Goal: Task Accomplishment & Management: Manage account settings

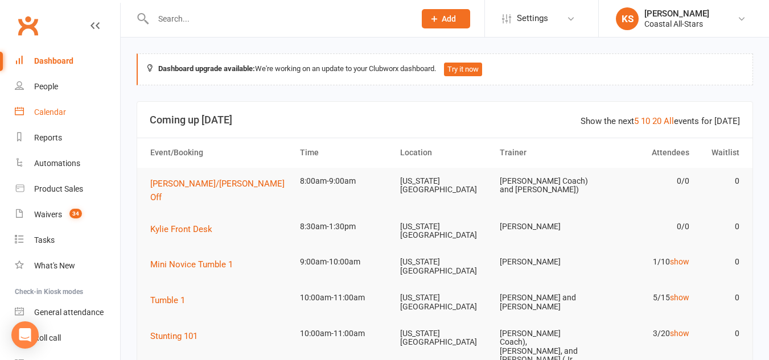
click at [65, 110] on div "Calendar" at bounding box center [50, 112] width 32 height 9
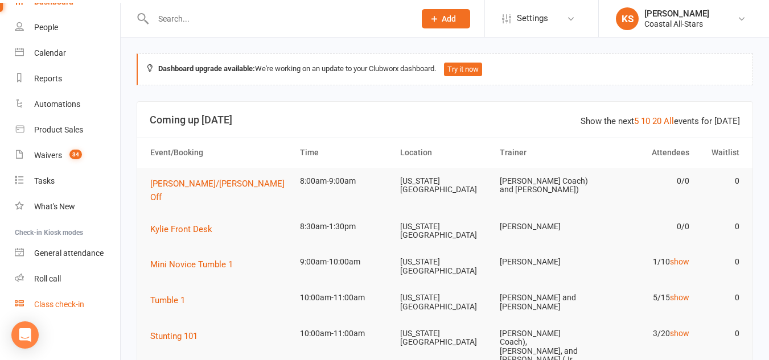
click at [54, 301] on div "Class check-in" at bounding box center [59, 304] width 50 height 9
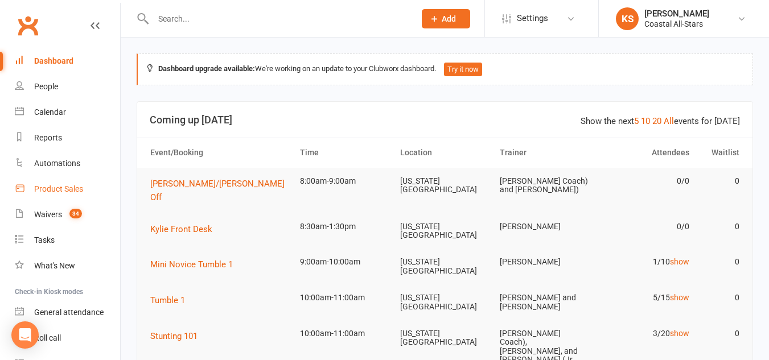
click at [50, 189] on div "Product Sales" at bounding box center [58, 188] width 49 height 9
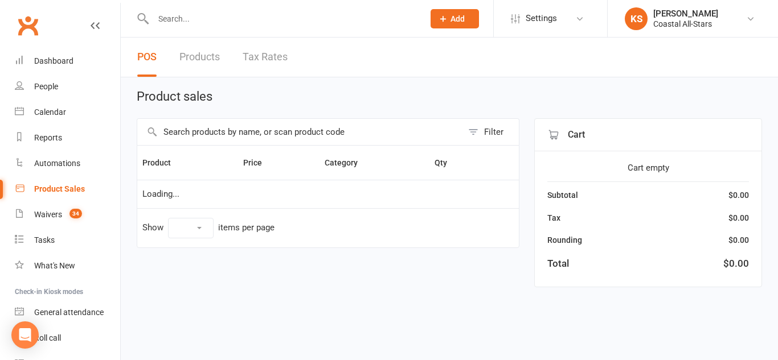
select select "10"
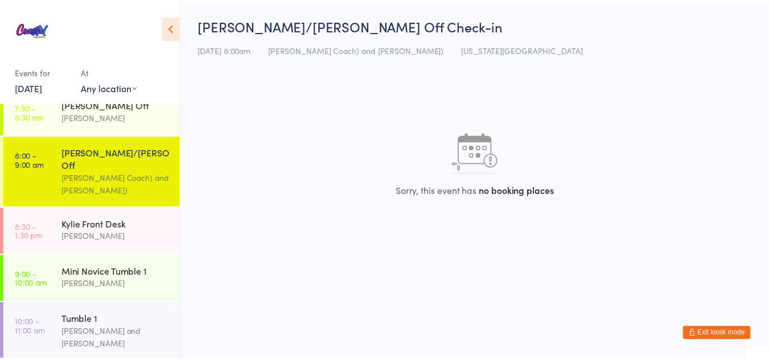
scroll to position [346, 0]
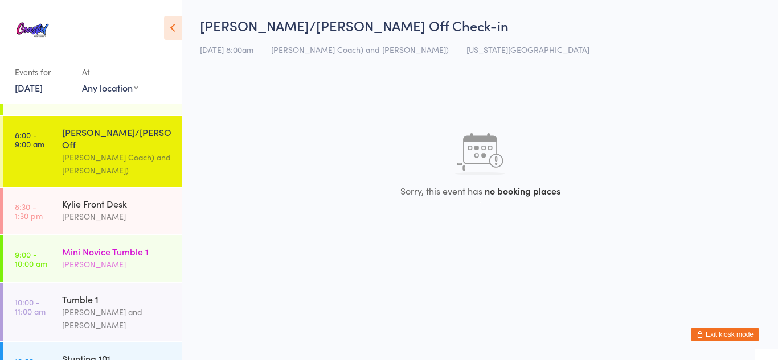
click at [128, 245] on div "Mini Novice Tumble 1" at bounding box center [117, 251] width 110 height 13
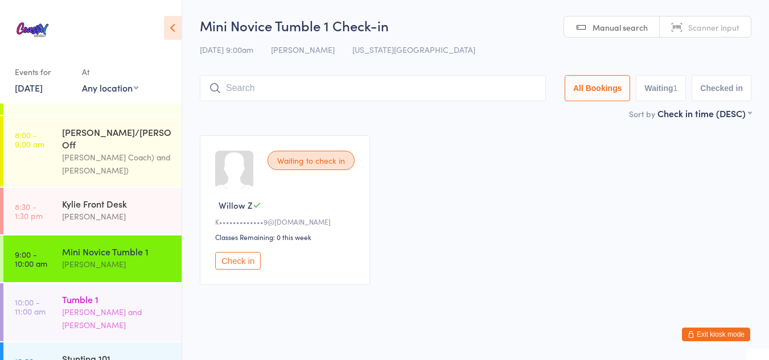
click at [128, 293] on div "Tumble 1" at bounding box center [117, 299] width 110 height 13
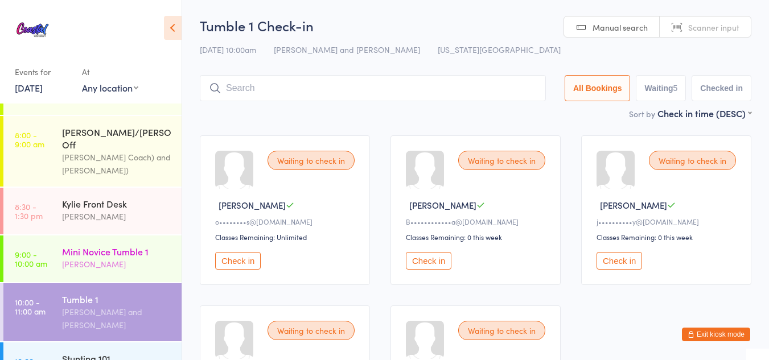
click at [72, 258] on div "[PERSON_NAME]" at bounding box center [117, 264] width 110 height 13
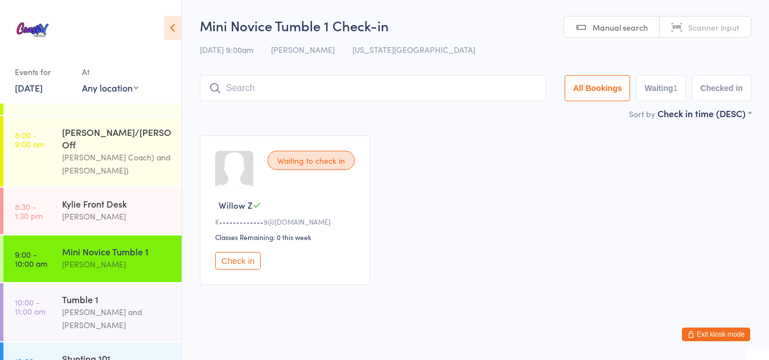
drag, startPoint x: 247, startPoint y: 257, endPoint x: 232, endPoint y: 266, distance: 18.2
click at [232, 266] on button "Check in" at bounding box center [238, 261] width 46 height 18
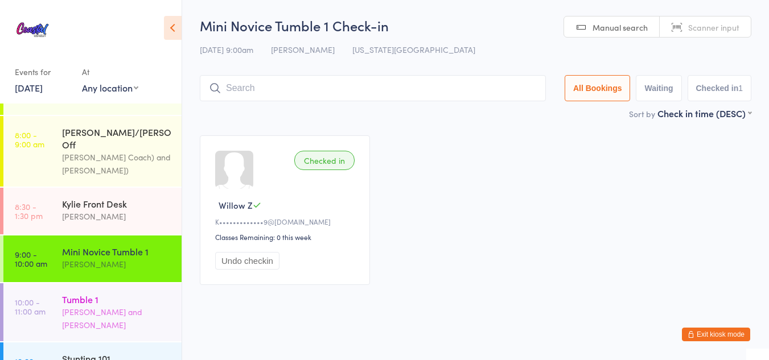
click at [93, 306] on div "[PERSON_NAME] and [PERSON_NAME]" at bounding box center [117, 319] width 110 height 26
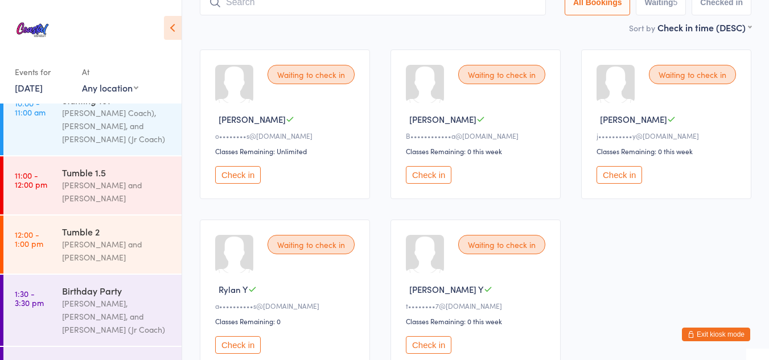
scroll to position [613, 0]
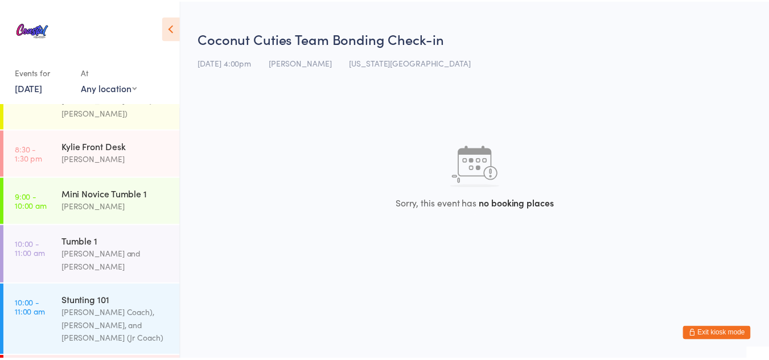
scroll to position [403, 0]
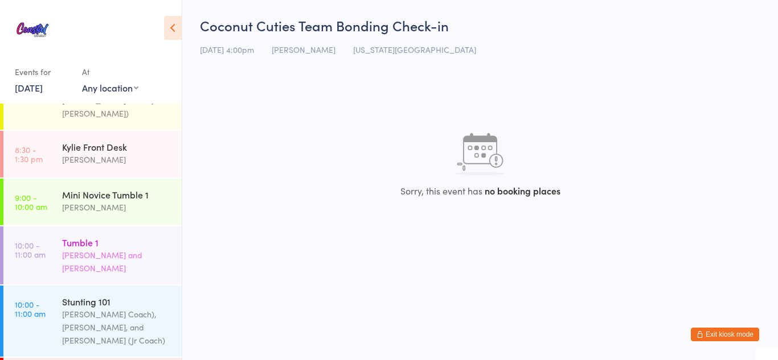
click at [117, 249] on div "[PERSON_NAME] and [PERSON_NAME]" at bounding box center [117, 262] width 110 height 26
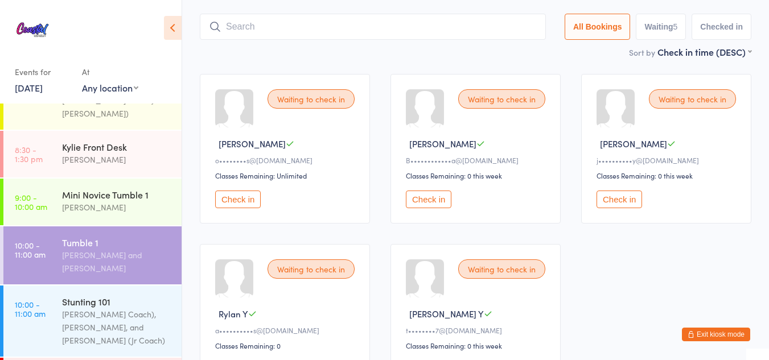
scroll to position [64, 0]
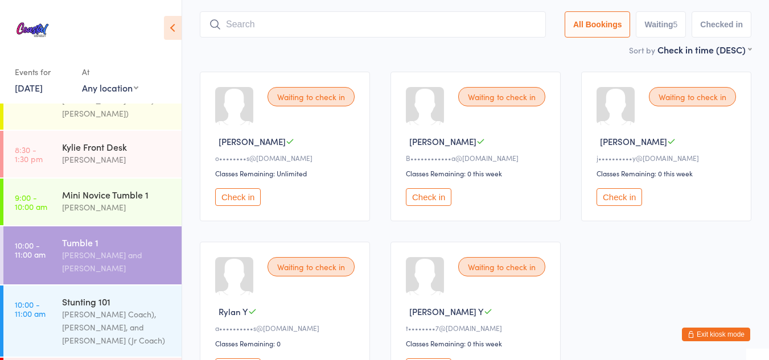
drag, startPoint x: 267, startPoint y: 28, endPoint x: 226, endPoint y: 29, distance: 41.0
drag, startPoint x: 226, startPoint y: 29, endPoint x: 257, endPoint y: 21, distance: 32.3
click at [257, 21] on input "search" at bounding box center [373, 24] width 346 height 26
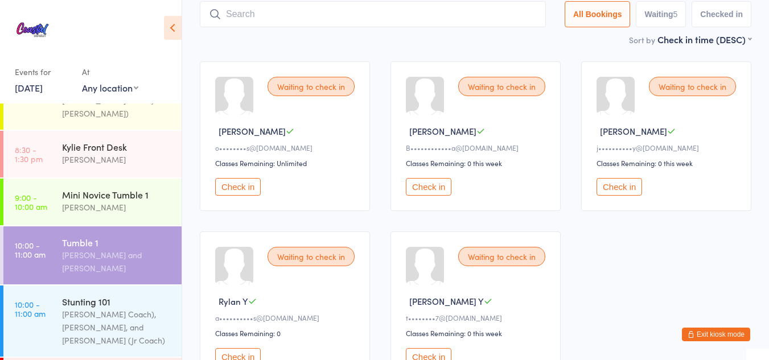
click at [257, 21] on input "search" at bounding box center [373, 14] width 346 height 26
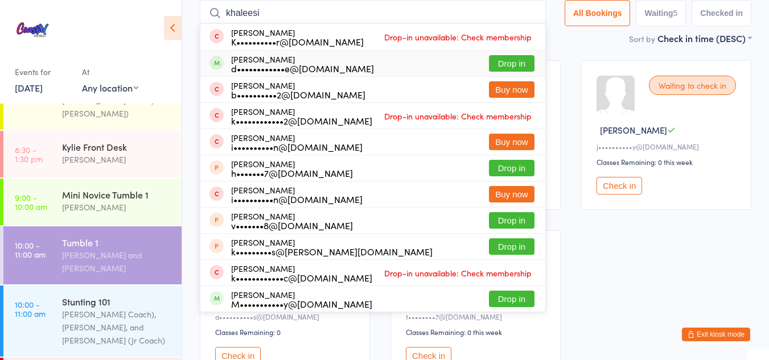
type input "khaleesi"
click at [513, 65] on button "Drop in" at bounding box center [512, 63] width 46 height 17
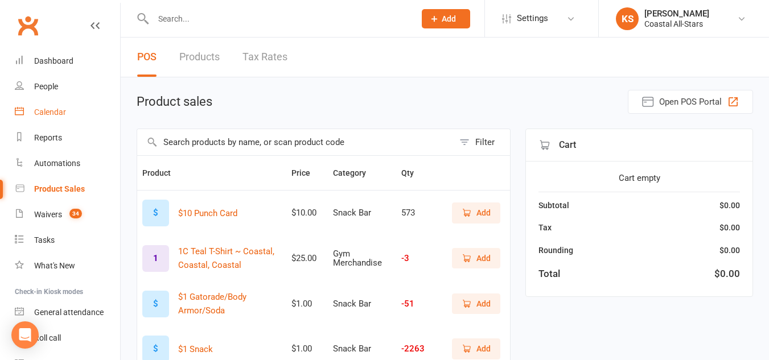
click at [62, 118] on link "Calendar" at bounding box center [67, 113] width 105 height 26
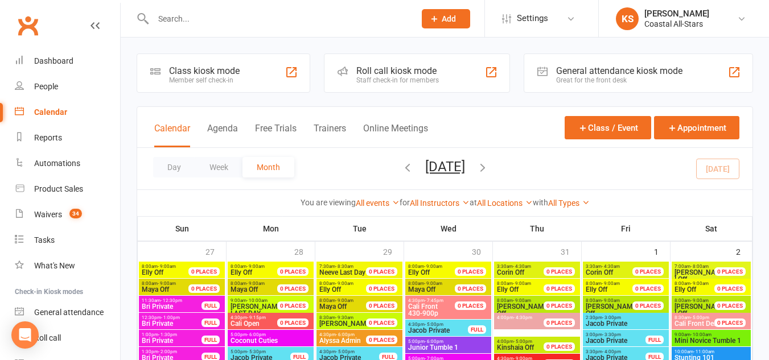
click at [401, 171] on icon "button" at bounding box center [407, 167] width 13 height 13
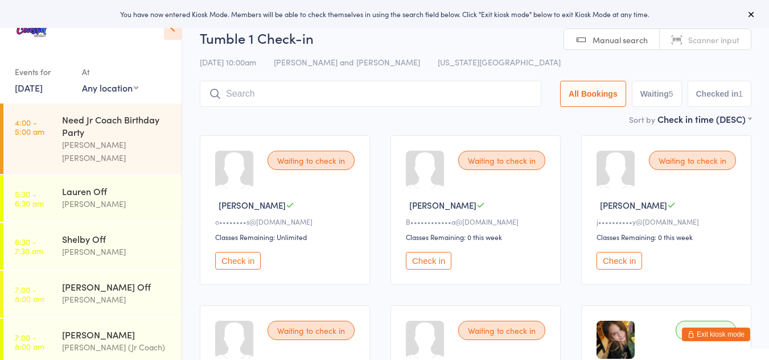
click at [734, 335] on button "Exit kiosk mode" at bounding box center [716, 335] width 68 height 14
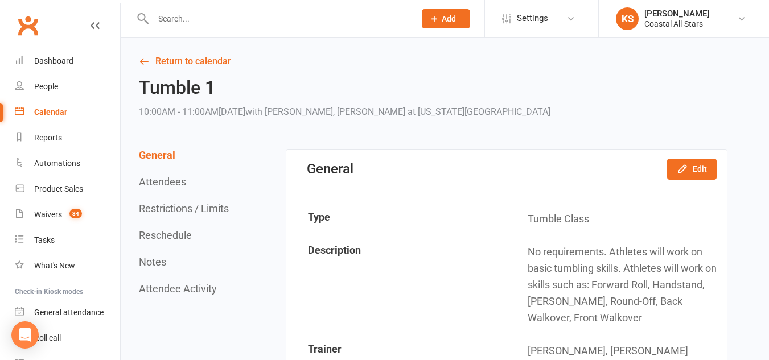
click at [67, 118] on link "Calendar" at bounding box center [67, 113] width 105 height 26
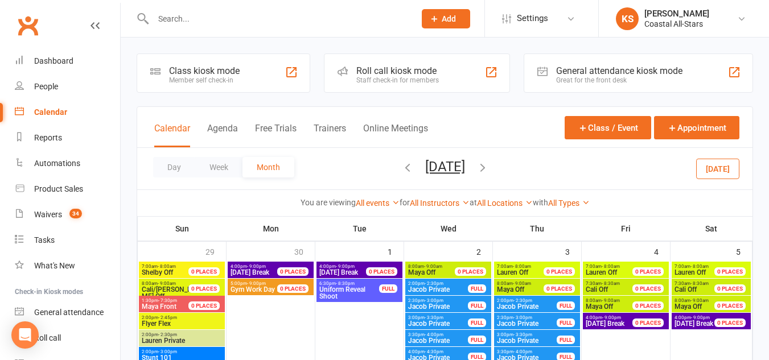
drag, startPoint x: 403, startPoint y: 166, endPoint x: 395, endPoint y: 171, distance: 10.0
click at [401, 171] on icon "button" at bounding box center [407, 167] width 13 height 13
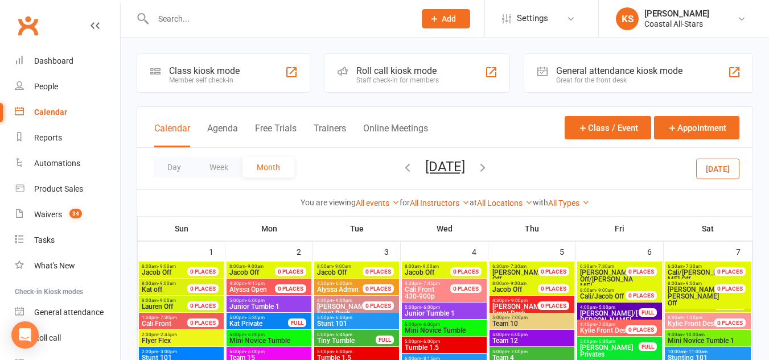
click at [401, 172] on icon "button" at bounding box center [407, 167] width 13 height 13
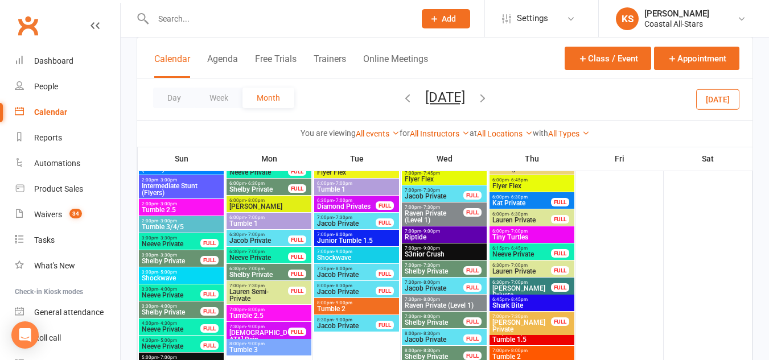
scroll to position [672, 0]
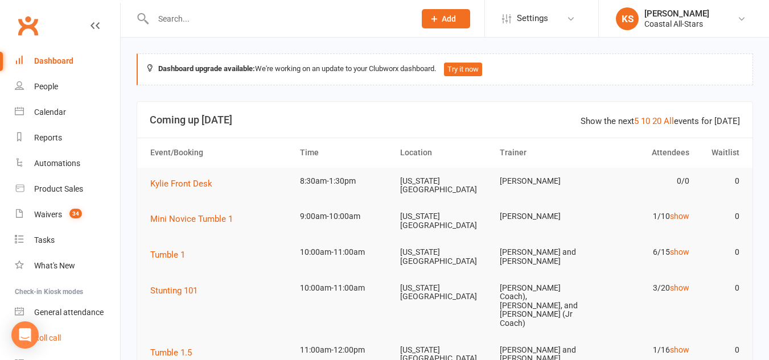
scroll to position [59, 0]
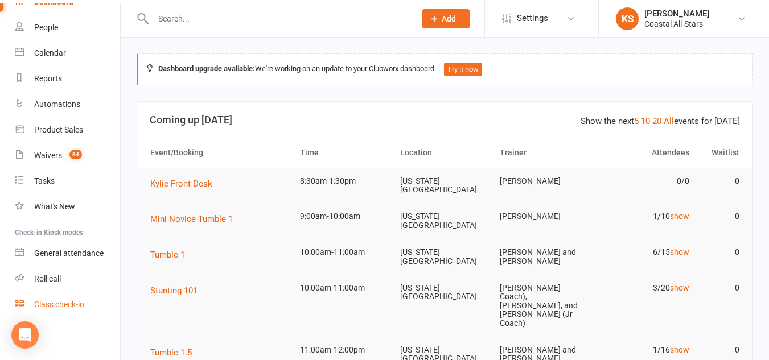
click at [58, 302] on div "Class check-in" at bounding box center [59, 304] width 50 height 9
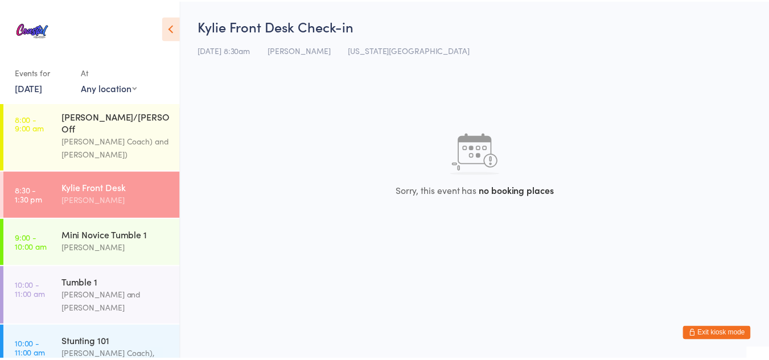
scroll to position [363, 0]
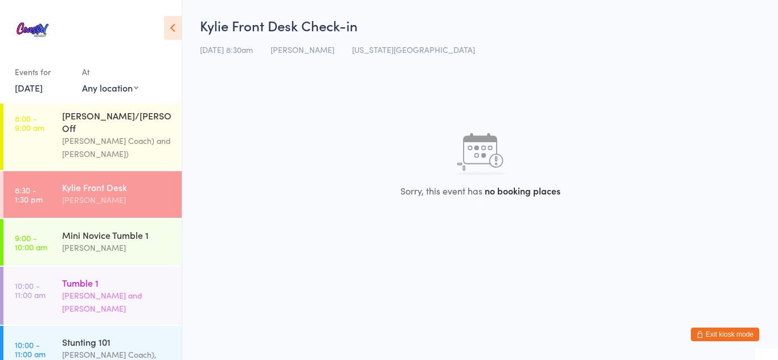
click at [106, 277] on div "Tumble 1" at bounding box center [117, 283] width 110 height 13
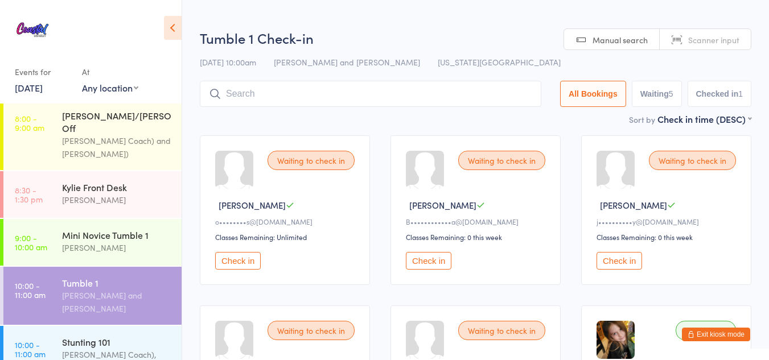
click at [244, 260] on button "Check in" at bounding box center [238, 261] width 46 height 18
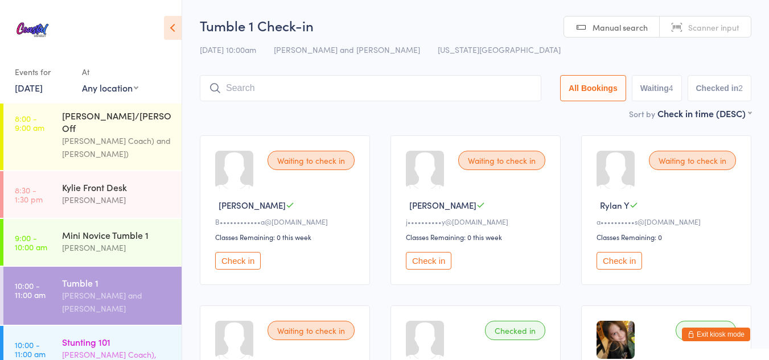
drag, startPoint x: 111, startPoint y: 338, endPoint x: 62, endPoint y: 327, distance: 50.3
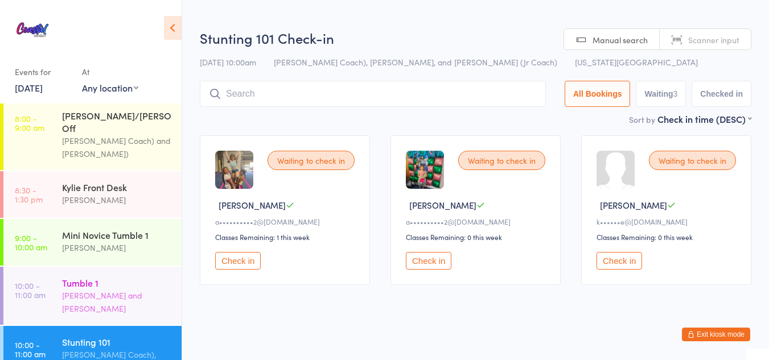
click at [94, 277] on div "Tumble 1" at bounding box center [117, 283] width 110 height 13
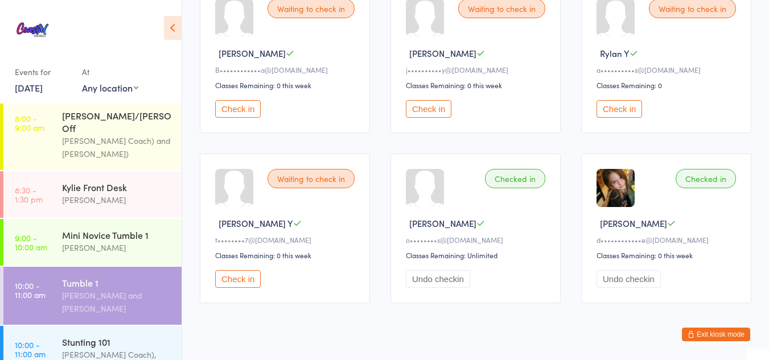
scroll to position [151, 0]
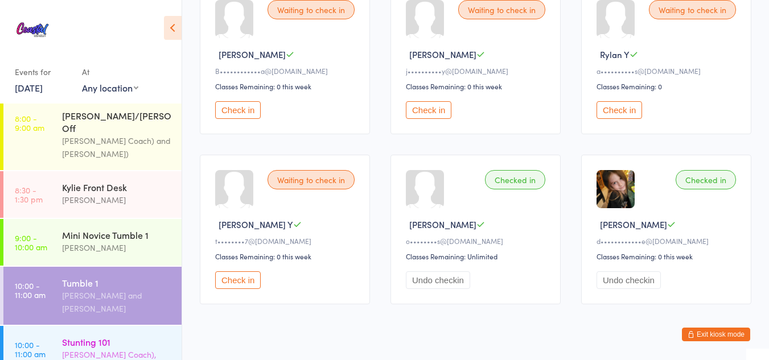
click at [59, 326] on link "10:00 - 11:00 am Stunting 101 Annabelle (Jr Coach), Harper Webster, and Sassy (…" at bounding box center [92, 361] width 178 height 71
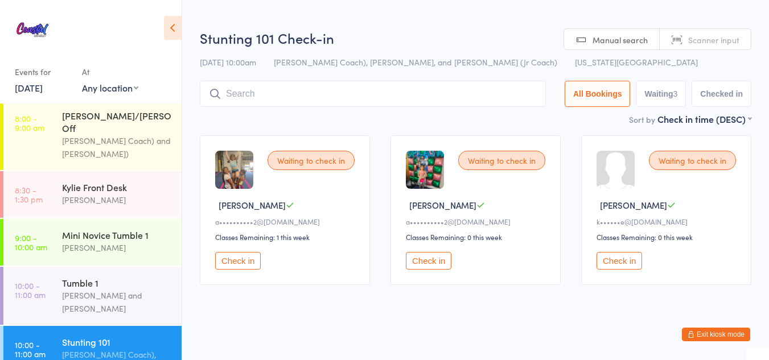
click at [417, 266] on button "Check in" at bounding box center [429, 261] width 46 height 18
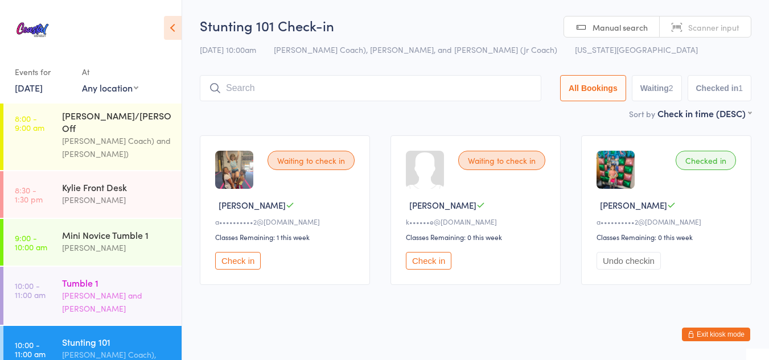
click at [35, 281] on time "10:00 - 11:00 am" at bounding box center [30, 290] width 31 height 18
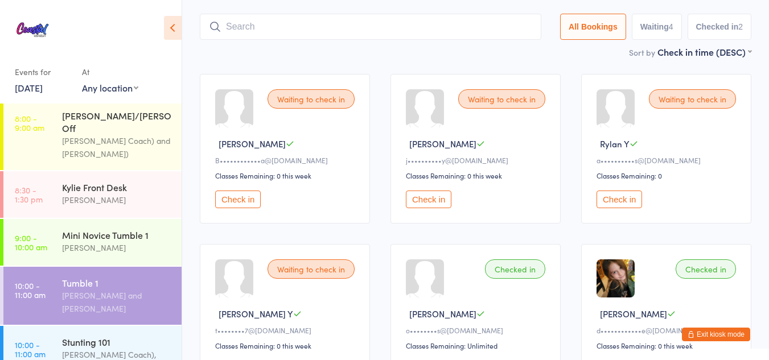
scroll to position [62, 0]
drag, startPoint x: 612, startPoint y: 200, endPoint x: 632, endPoint y: 200, distance: 20.5
click at [632, 200] on button "Check in" at bounding box center [620, 199] width 46 height 18
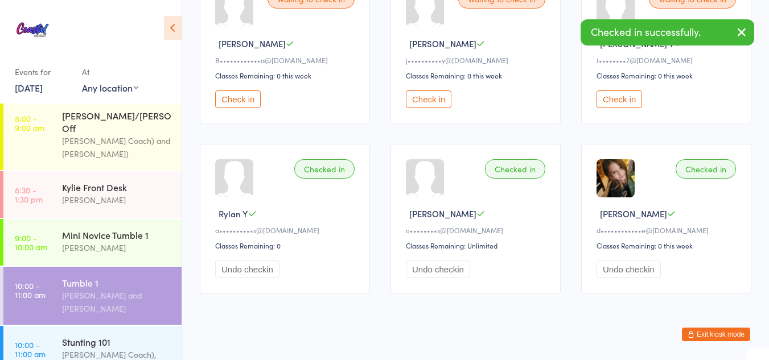
scroll to position [162, 0]
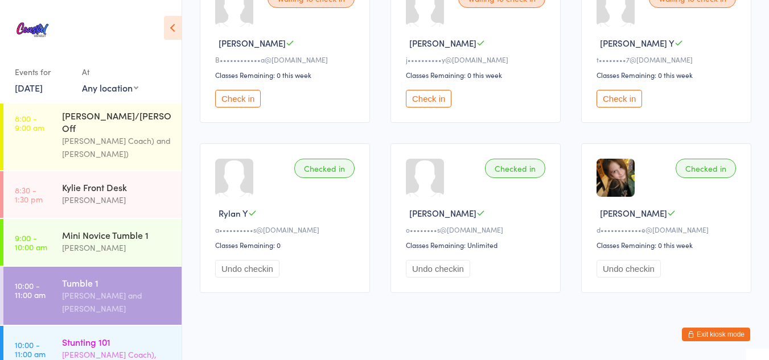
click at [125, 336] on div "Stunting 101" at bounding box center [117, 342] width 110 height 13
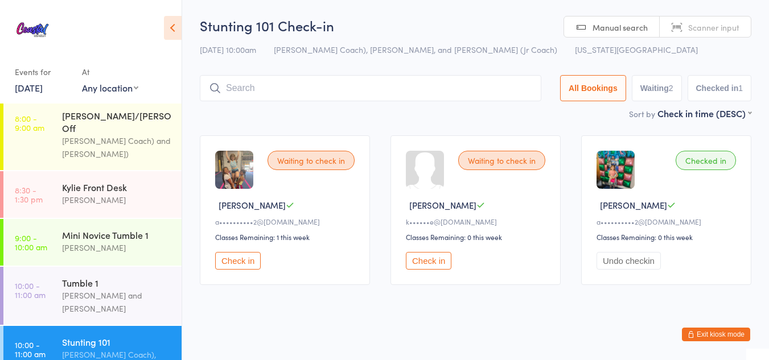
click at [253, 261] on button "Check in" at bounding box center [238, 261] width 46 height 18
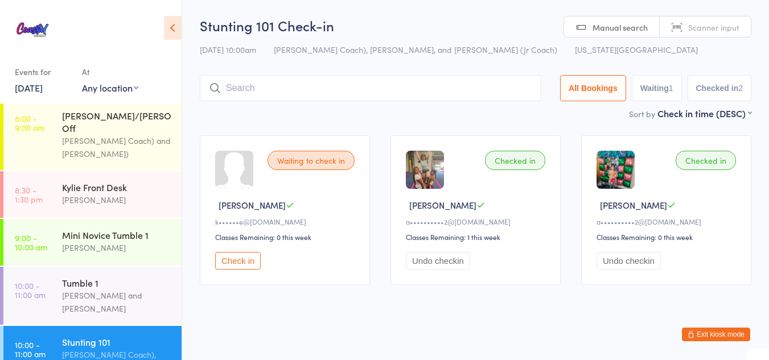
click at [241, 264] on button "Check in" at bounding box center [238, 261] width 46 height 18
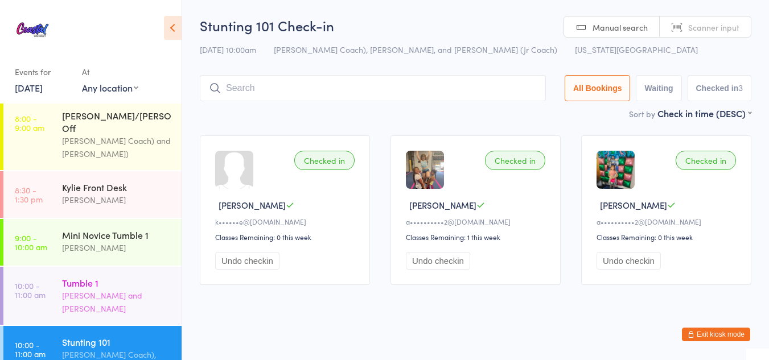
click at [106, 277] on div "Tumble 1" at bounding box center [117, 283] width 110 height 13
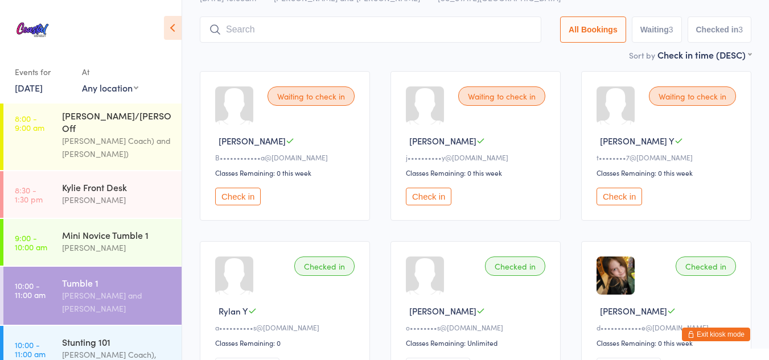
scroll to position [65, 0]
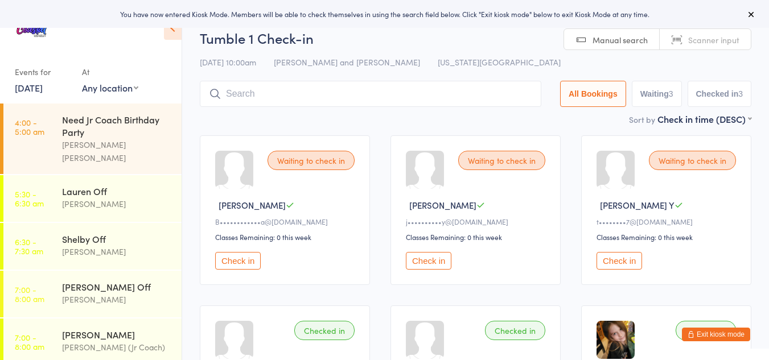
click at [720, 333] on button "Exit kiosk mode" at bounding box center [716, 335] width 68 height 14
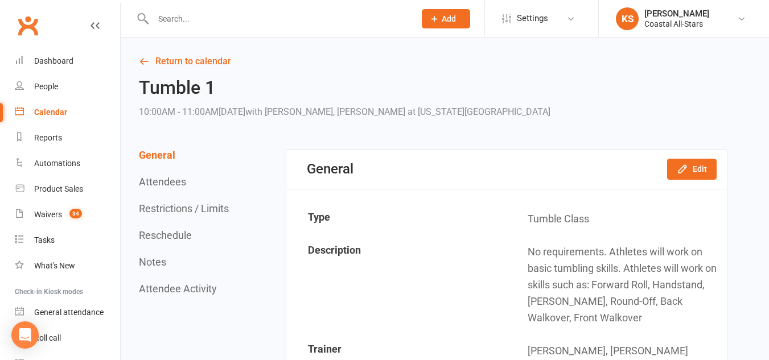
click at [55, 112] on div "Calendar" at bounding box center [50, 112] width 33 height 9
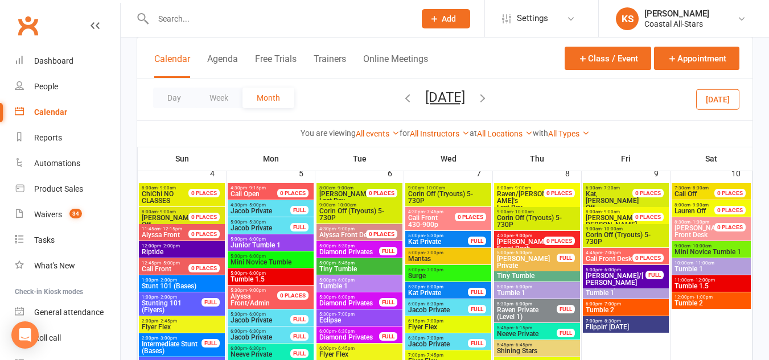
scroll to position [451, 0]
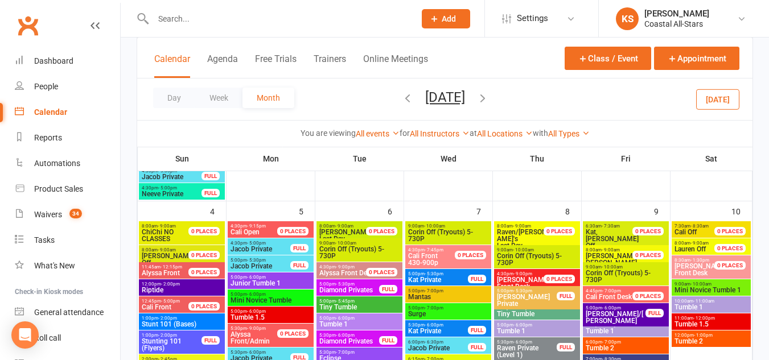
drag, startPoint x: 490, startPoint y: 101, endPoint x: 441, endPoint y: 102, distance: 48.4
click at [441, 102] on button "May 2025" at bounding box center [445, 97] width 40 height 16
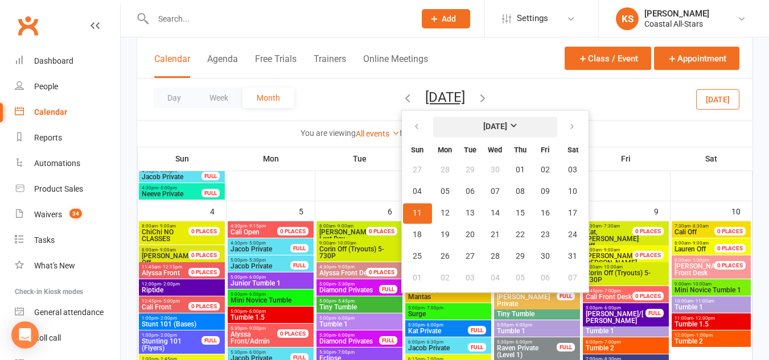
click at [507, 125] on strong "May 2025" at bounding box center [495, 126] width 24 height 9
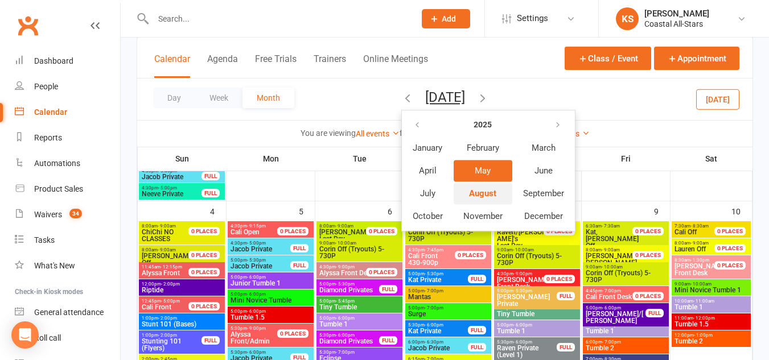
click at [482, 194] on span "August" at bounding box center [482, 193] width 27 height 10
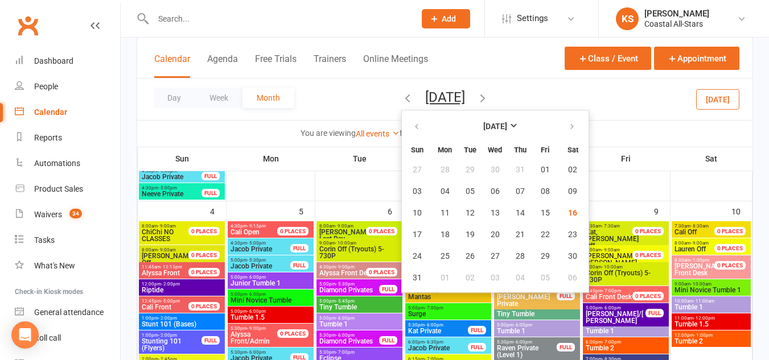
click at [610, 151] on th "Fri" at bounding box center [626, 159] width 89 height 24
click at [490, 114] on th "[DATE]" at bounding box center [495, 126] width 124 height 25
click at [568, 214] on span "16" at bounding box center [572, 213] width 9 height 9
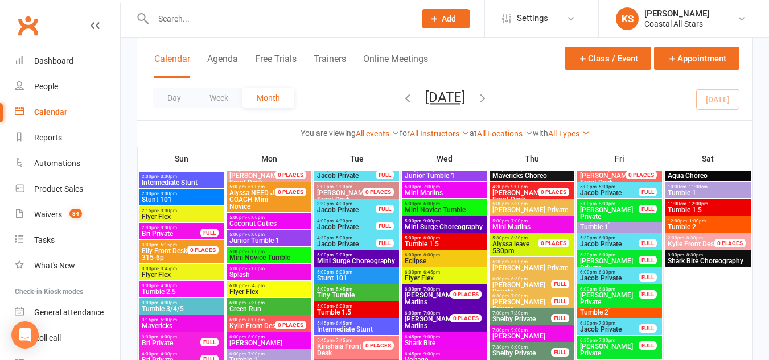
scroll to position [1662, 0]
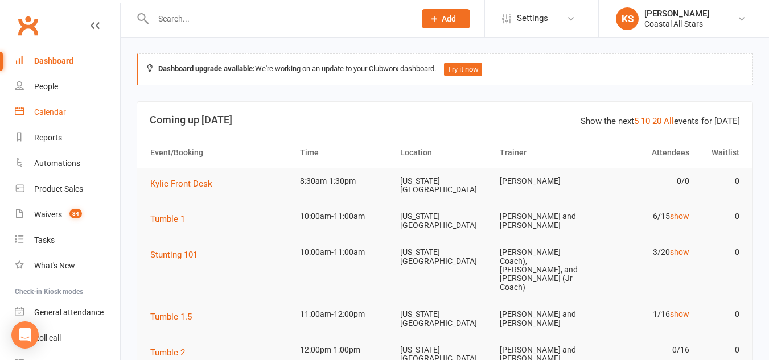
click at [73, 108] on link "Calendar" at bounding box center [67, 113] width 105 height 26
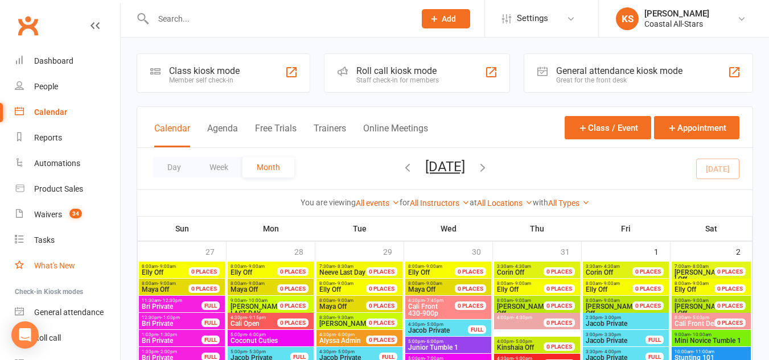
scroll to position [59, 0]
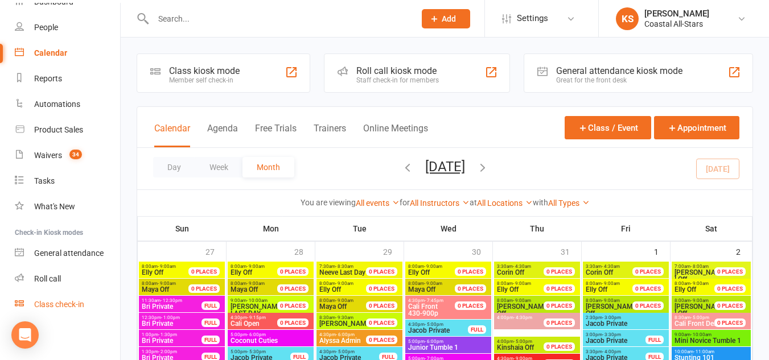
click at [64, 304] on div "Class check-in" at bounding box center [59, 304] width 50 height 9
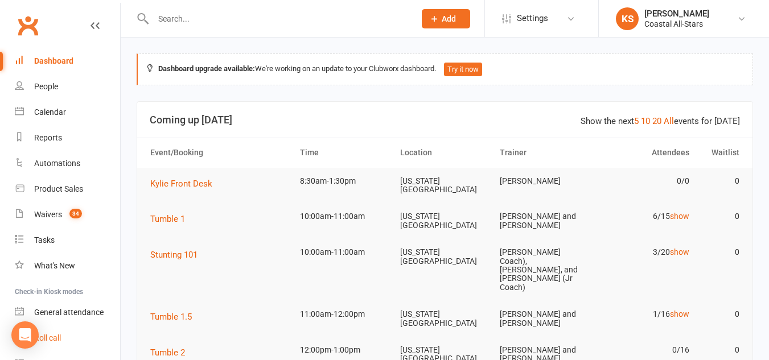
scroll to position [59, 0]
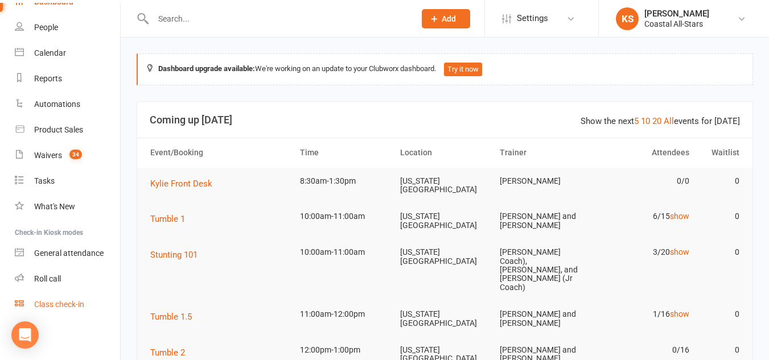
click at [40, 305] on div "Class check-in" at bounding box center [59, 304] width 50 height 9
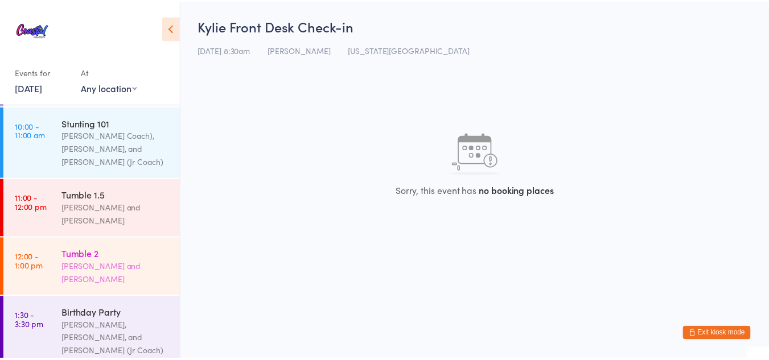
scroll to position [512, 0]
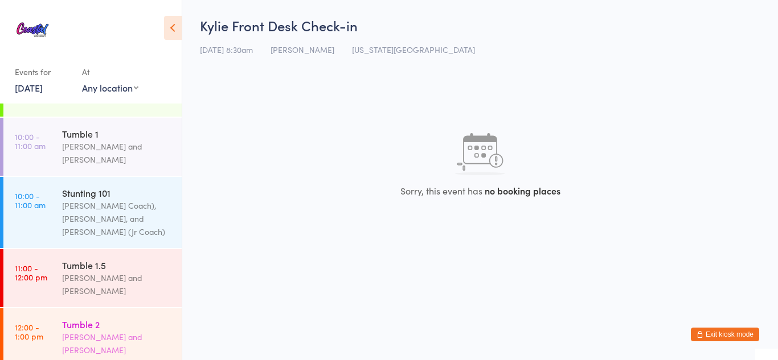
click at [141, 249] on div "Tumble 1.5 [PERSON_NAME] and [PERSON_NAME]" at bounding box center [122, 278] width 120 height 58
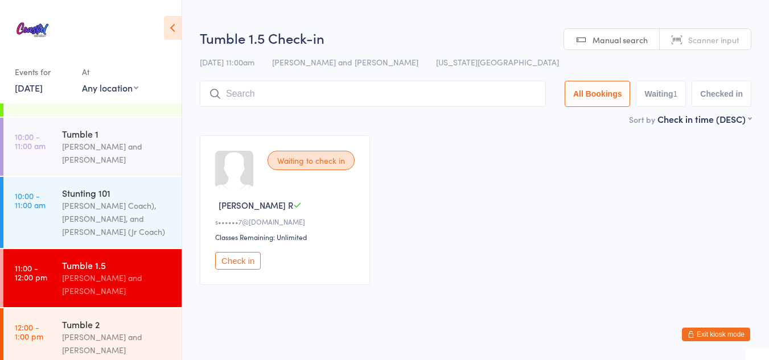
click at [251, 264] on button "Check in" at bounding box center [238, 261] width 46 height 18
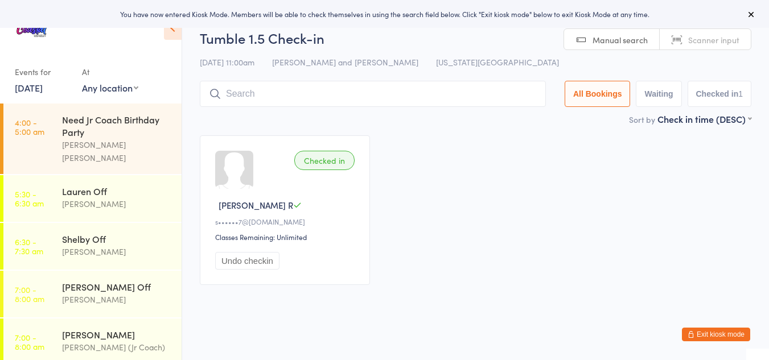
click at [730, 333] on button "Exit kiosk mode" at bounding box center [716, 335] width 68 height 14
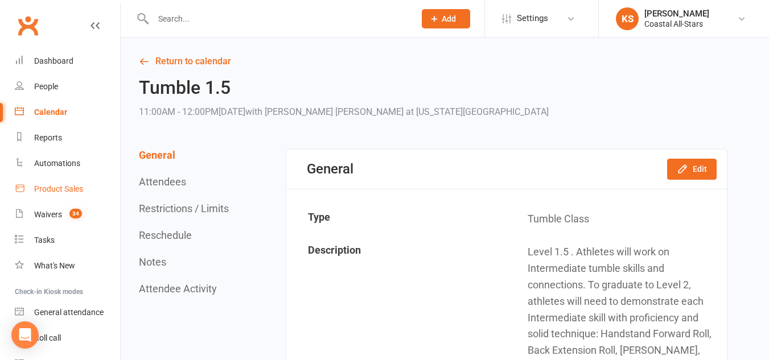
click at [43, 187] on div "Product Sales" at bounding box center [58, 188] width 49 height 9
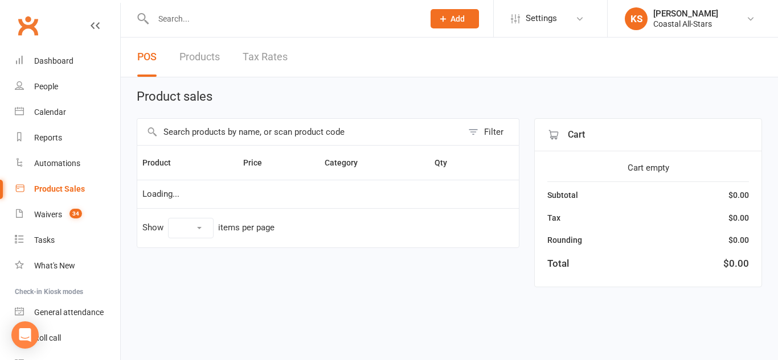
select select "10"
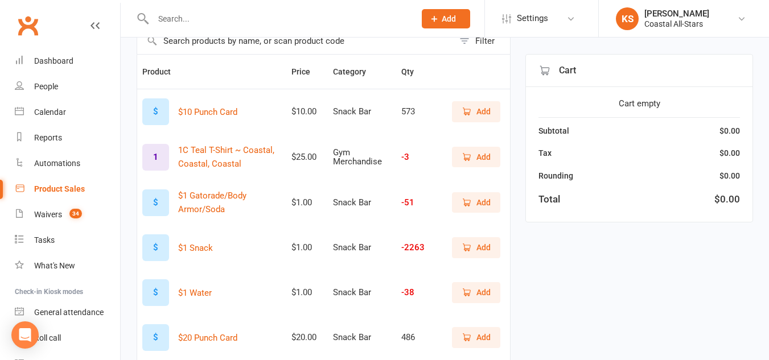
scroll to position [102, 0]
click at [470, 298] on span "Add" at bounding box center [476, 292] width 29 height 13
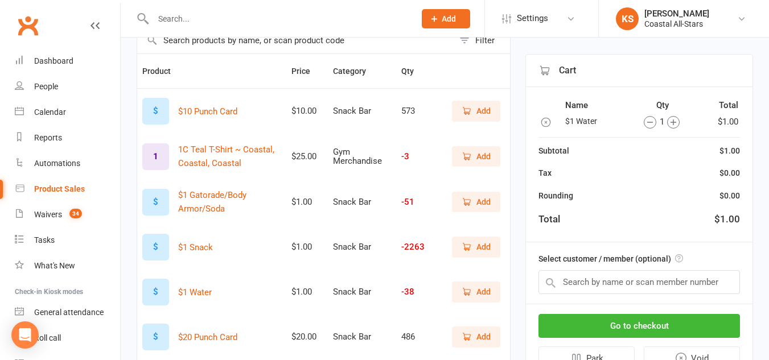
click at [673, 120] on icon "button" at bounding box center [674, 123] width 6 height 6
click at [643, 291] on input "text" at bounding box center [640, 282] width 202 height 24
click at [548, 123] on icon "button" at bounding box center [545, 122] width 11 height 11
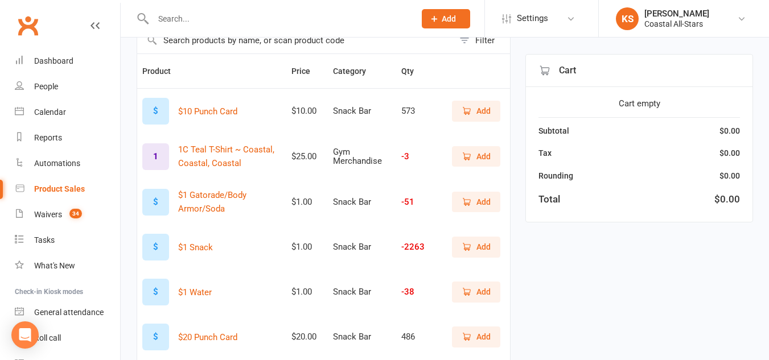
click at [633, 261] on div "Filter Product Price Category Qty $ $10 Punch Card $10.00 Snack Bar 573 Add 1 1…" at bounding box center [445, 319] width 617 height 585
